Goal: Information Seeking & Learning: Learn about a topic

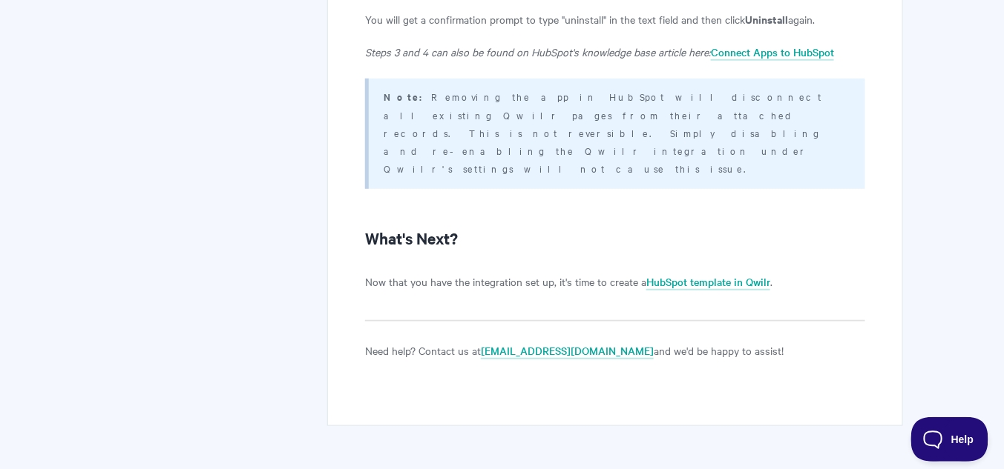
scroll to position [3573, 0]
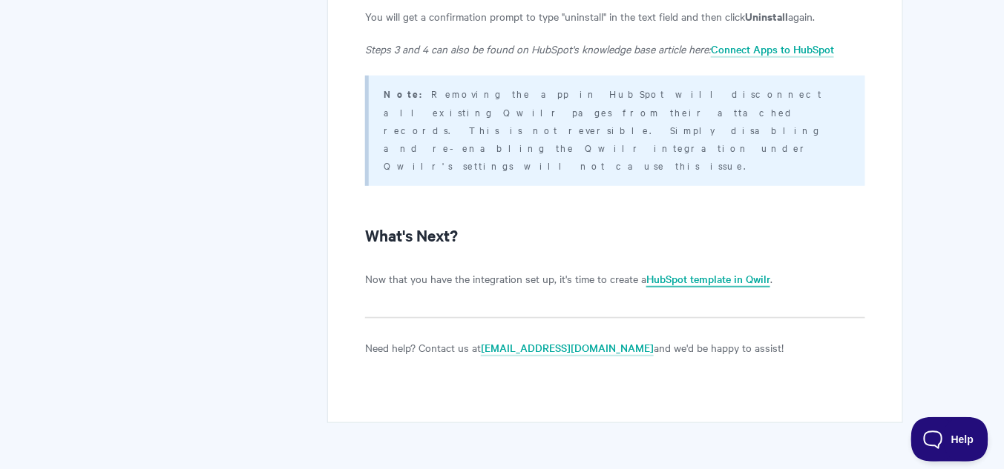
click at [688, 271] on link "HubSpot template in Qwilr" at bounding box center [708, 279] width 124 height 16
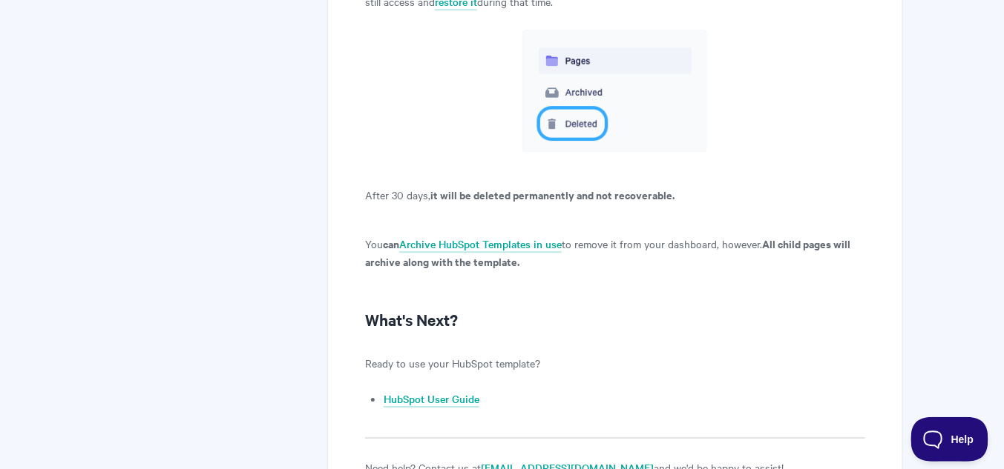
scroll to position [12813, 0]
click at [438, 393] on link "HubSpot User Guide" at bounding box center [431, 401] width 96 height 16
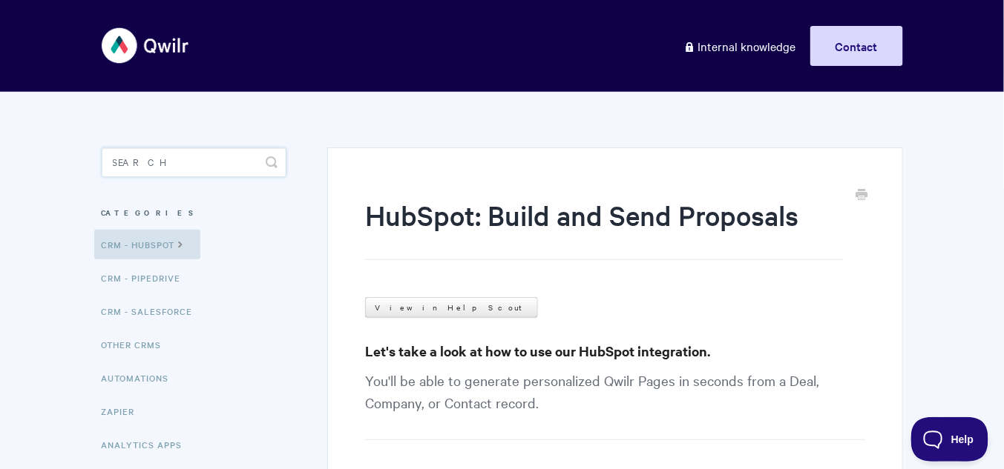
click at [136, 159] on input "Search" at bounding box center [194, 163] width 185 height 30
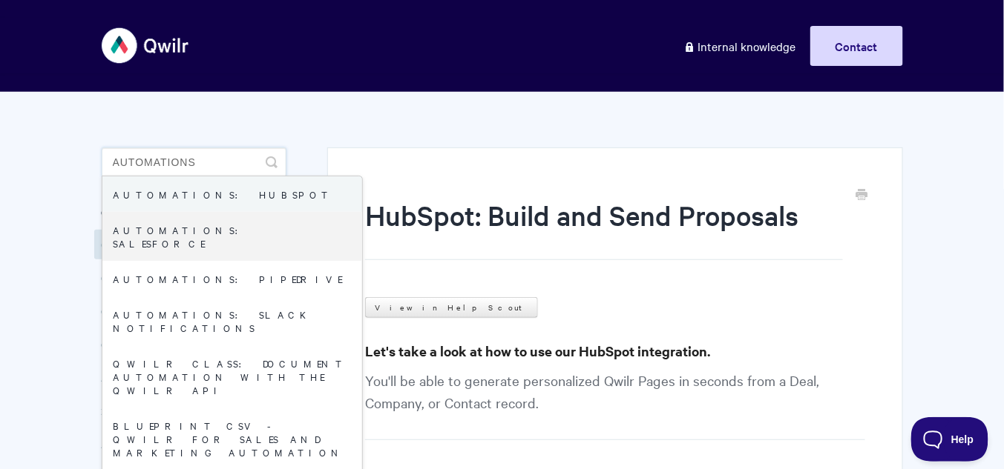
type input "Automations"
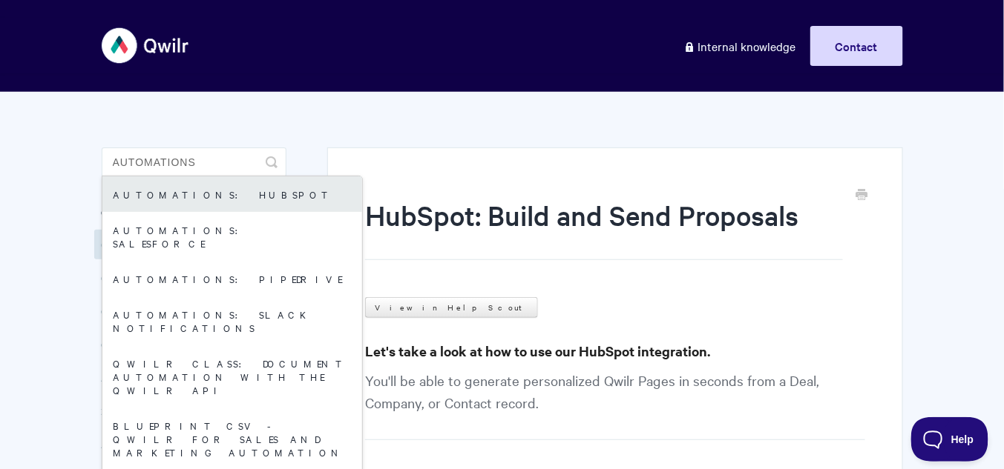
click at [247, 191] on link "Automations: HubSpot" at bounding box center [232, 195] width 260 height 36
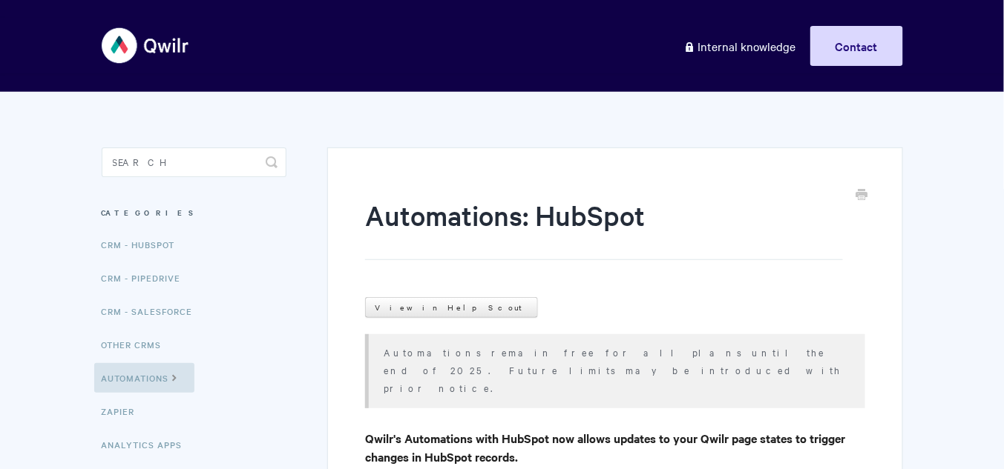
drag, startPoint x: 0, startPoint y: 0, endPoint x: 251, endPoint y: 197, distance: 319.6
click at [251, 197] on aside "Toggle Search Categories CRM - HubSpot CRM - Pipedrive CRM - Salesforce Other C…" at bounding box center [194, 367] width 185 height 438
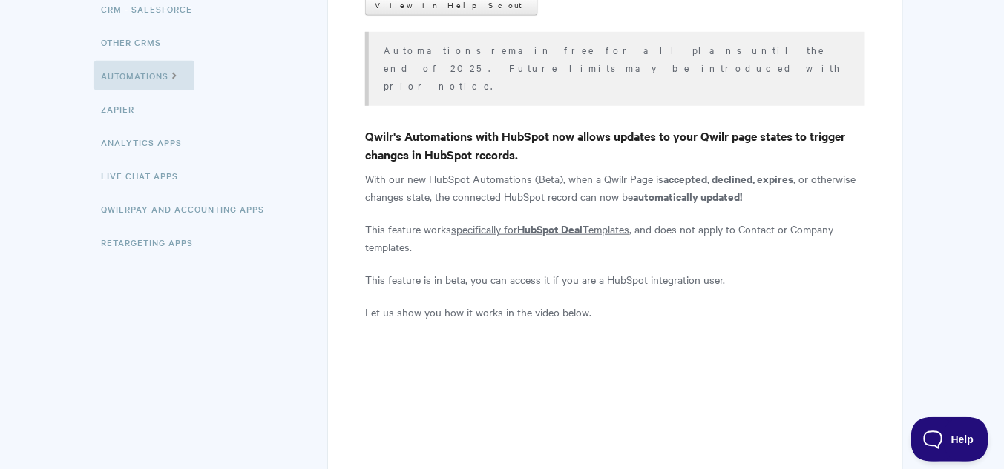
scroll to position [59, 0]
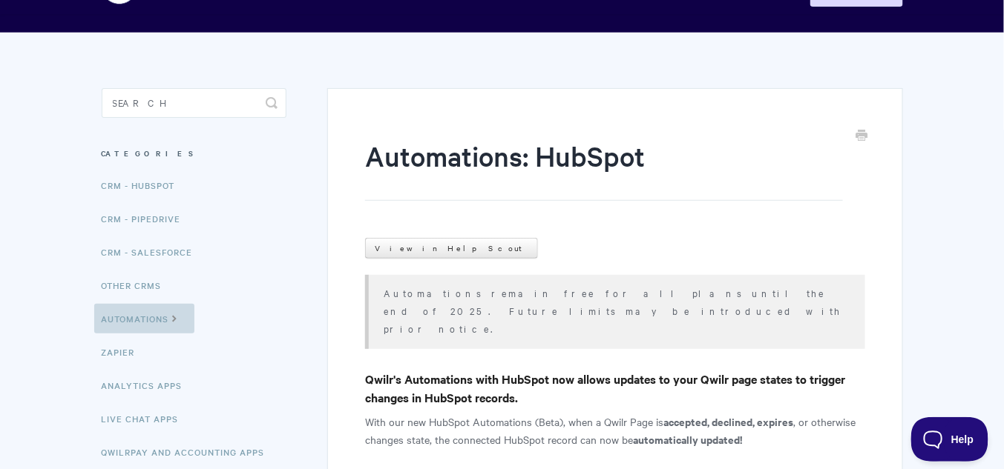
click at [148, 311] on link "Automations" at bounding box center [144, 319] width 100 height 30
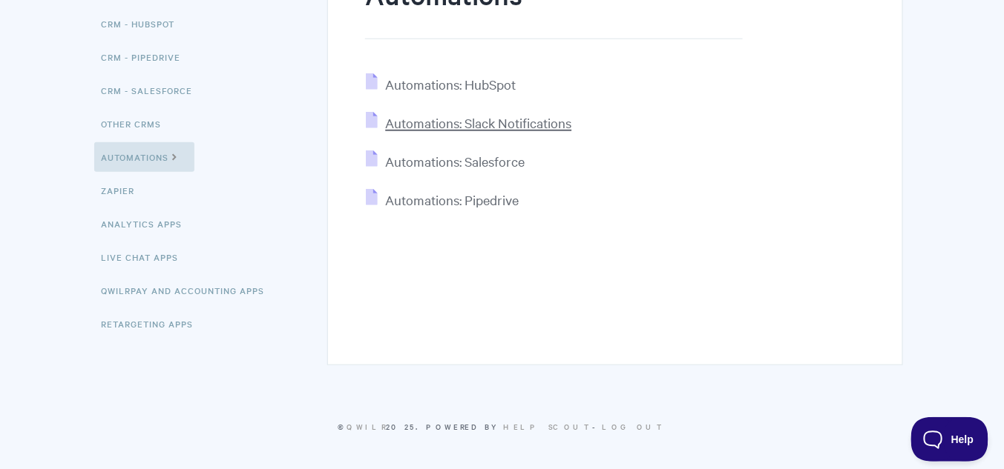
click at [461, 122] on span "Automations: Slack Notifications" at bounding box center [478, 122] width 186 height 17
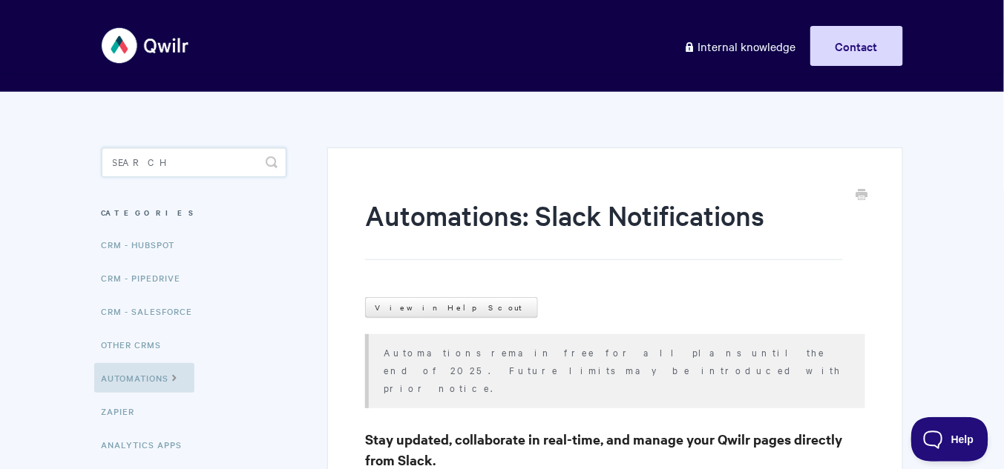
click at [156, 157] on input "Search" at bounding box center [194, 163] width 185 height 30
